Goal: Task Accomplishment & Management: Manage account settings

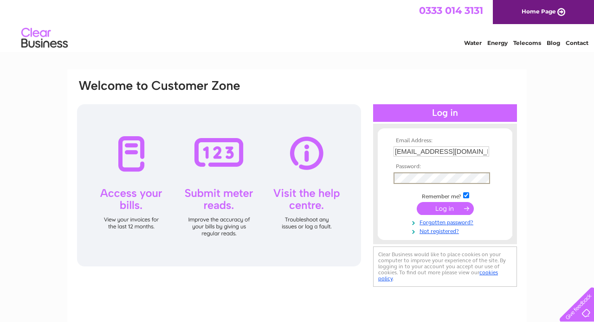
click at [544, 167] on div "Email Address: hello@watersideskye.co.uk Password: Forgotten password?" at bounding box center [297, 279] width 594 height 418
click at [443, 207] on input "submit" at bounding box center [445, 207] width 57 height 13
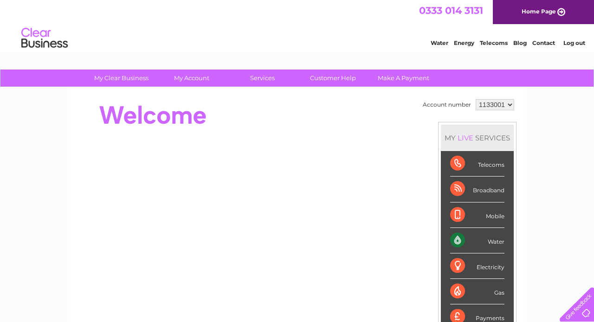
click at [458, 246] on div "Water" at bounding box center [477, 241] width 54 height 26
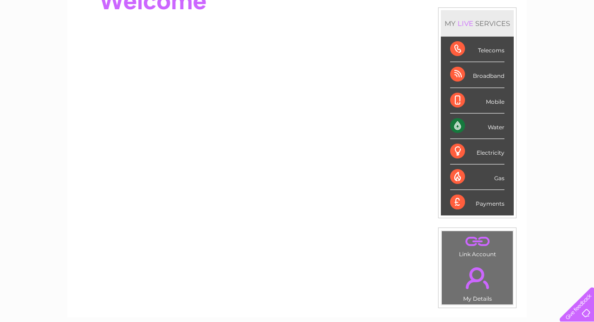
scroll to position [115, 0]
click at [461, 124] on div "Water" at bounding box center [477, 126] width 54 height 26
click at [485, 126] on div "Water" at bounding box center [477, 126] width 54 height 26
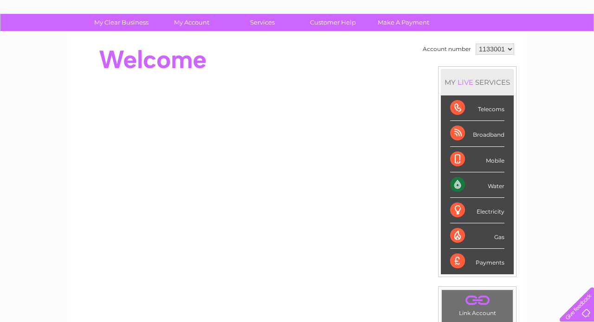
scroll to position [56, 0]
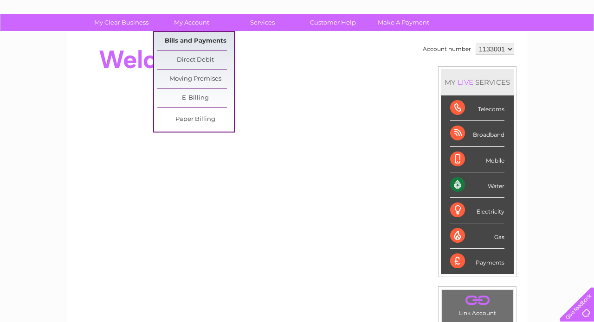
click at [197, 38] on link "Bills and Payments" at bounding box center [195, 41] width 77 height 19
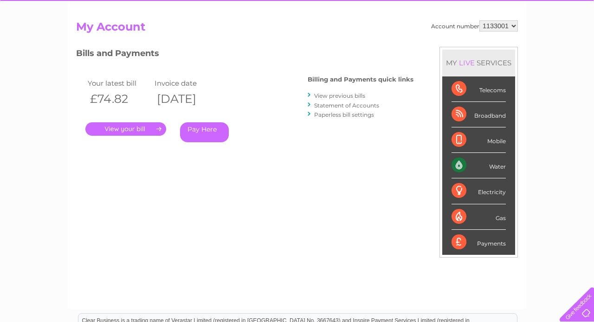
scroll to position [77, 0]
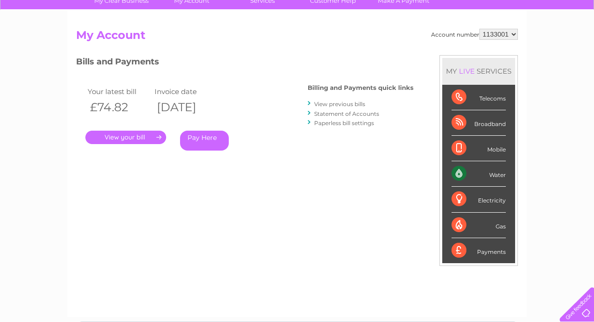
click at [341, 103] on link "View previous bills" at bounding box center [339, 104] width 51 height 7
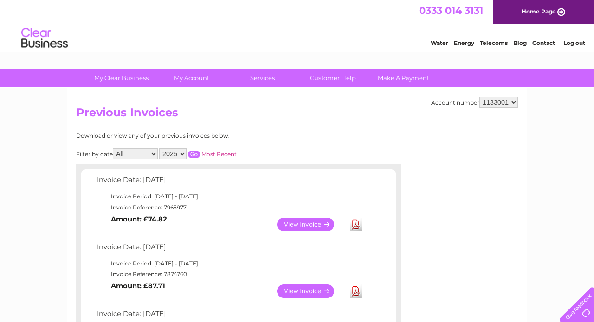
click at [308, 229] on td "View" at bounding box center [311, 225] width 73 height 18
click at [309, 218] on link "View" at bounding box center [311, 224] width 68 height 13
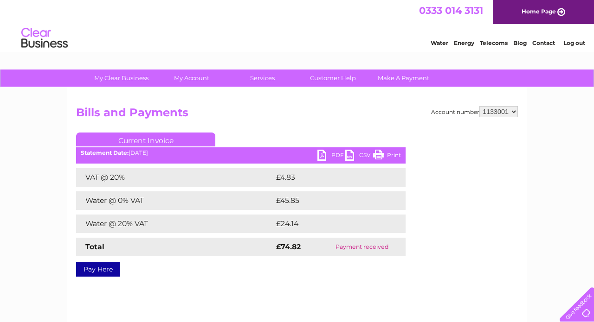
click at [337, 154] on link "PDF" at bounding box center [331, 156] width 28 height 13
